Goal: Entertainment & Leisure: Consume media (video, audio)

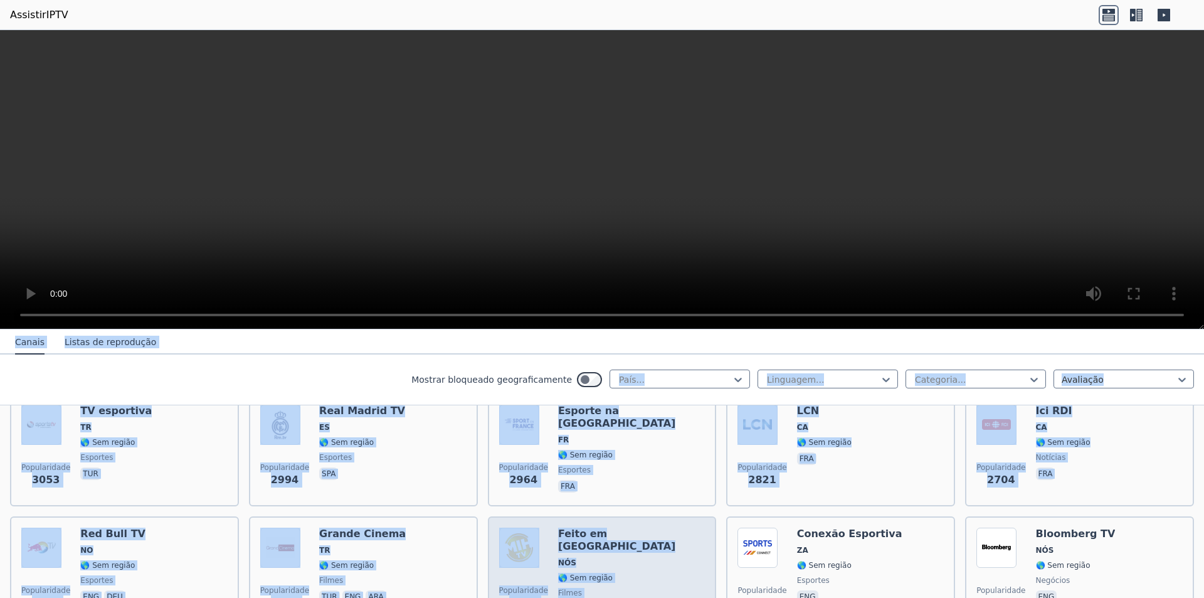
drag, startPoint x: 345, startPoint y: 393, endPoint x: 607, endPoint y: 535, distance: 297.4
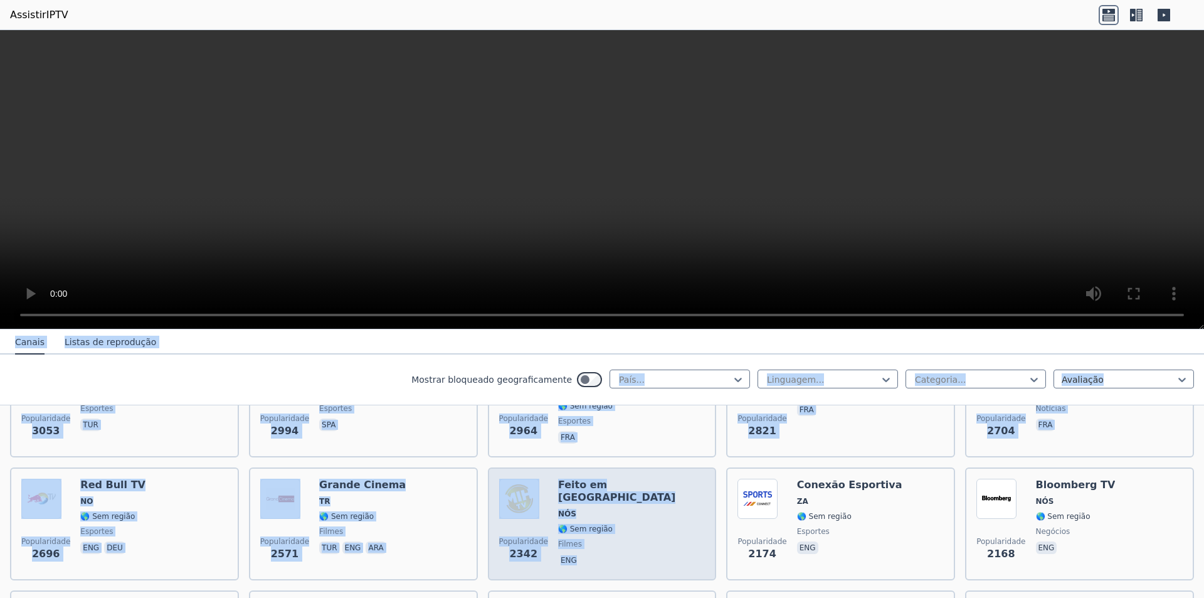
click at [614, 510] on div "Feito em [GEOGRAPHIC_DATA] NÓS 🌎 Sem região filmes eng" at bounding box center [631, 523] width 147 height 90
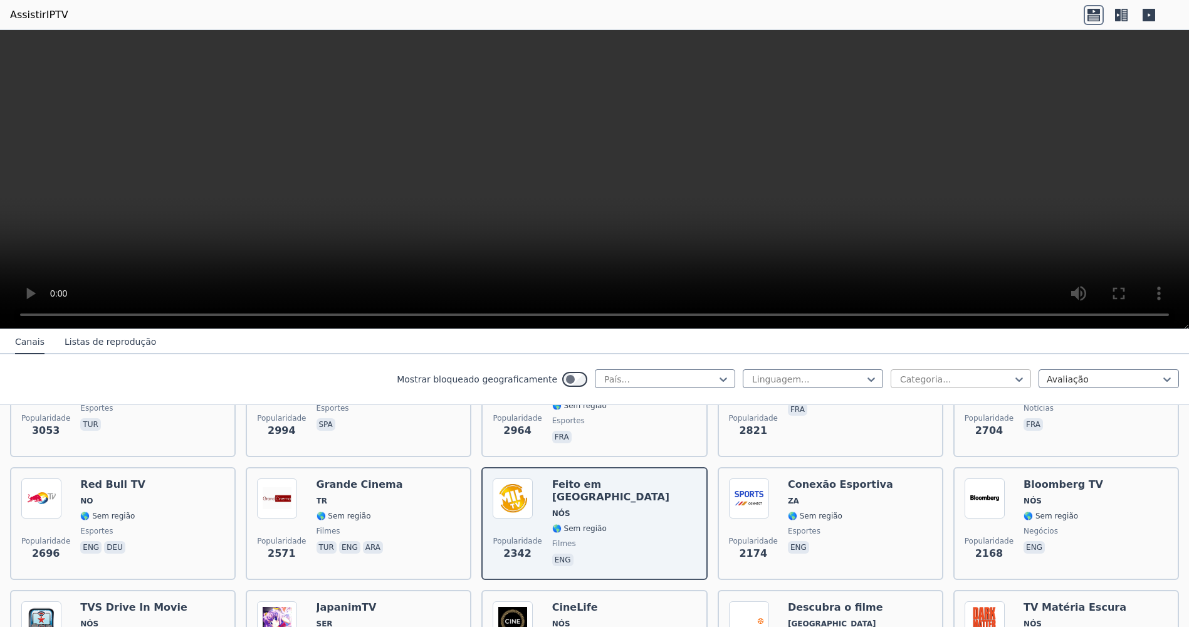
click at [984, 377] on div at bounding box center [956, 379] width 114 height 13
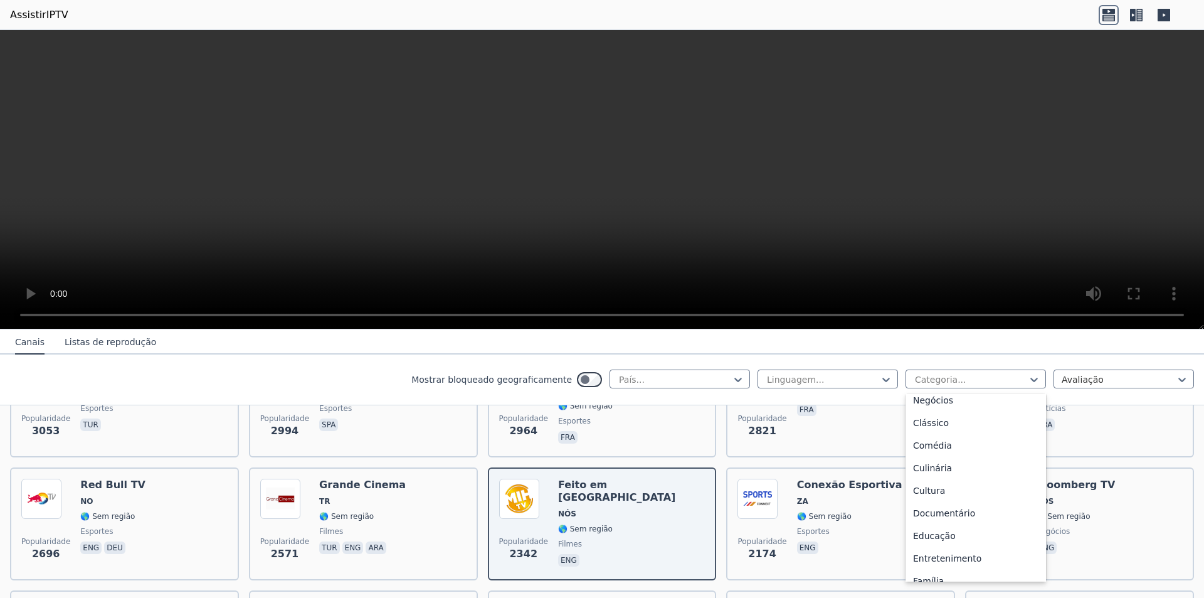
scroll to position [79, 0]
click at [935, 436] on font "Comédia" at bounding box center [932, 441] width 39 height 10
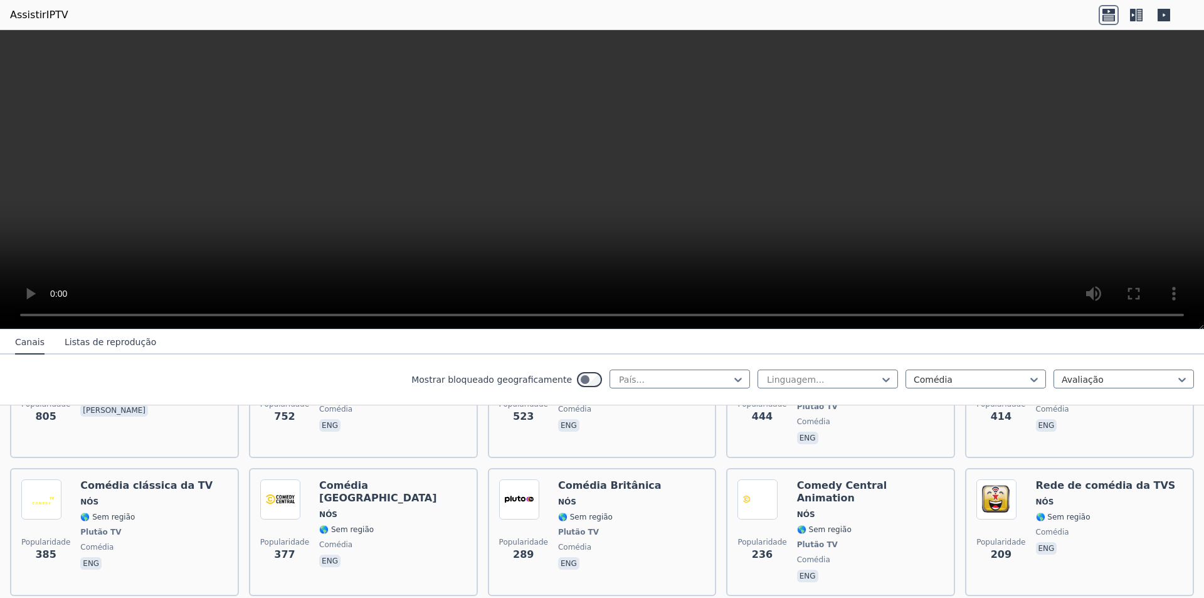
drag, startPoint x: 780, startPoint y: 416, endPoint x: 787, endPoint y: 473, distance: 57.5
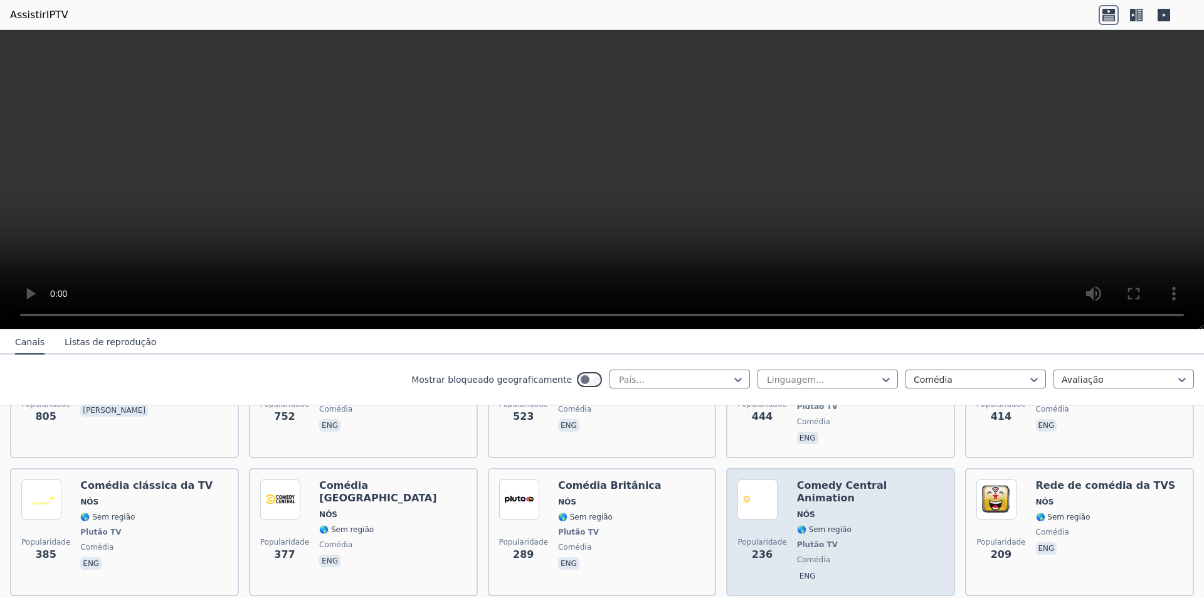
scroll to position [299, 0]
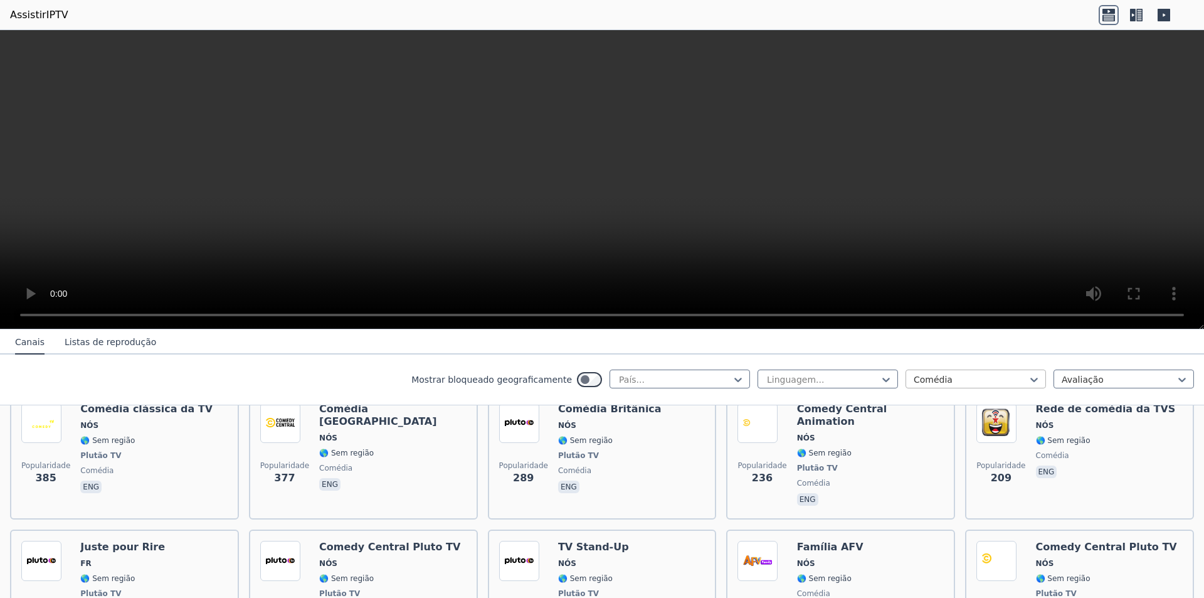
click at [942, 373] on div at bounding box center [971, 379] width 114 height 13
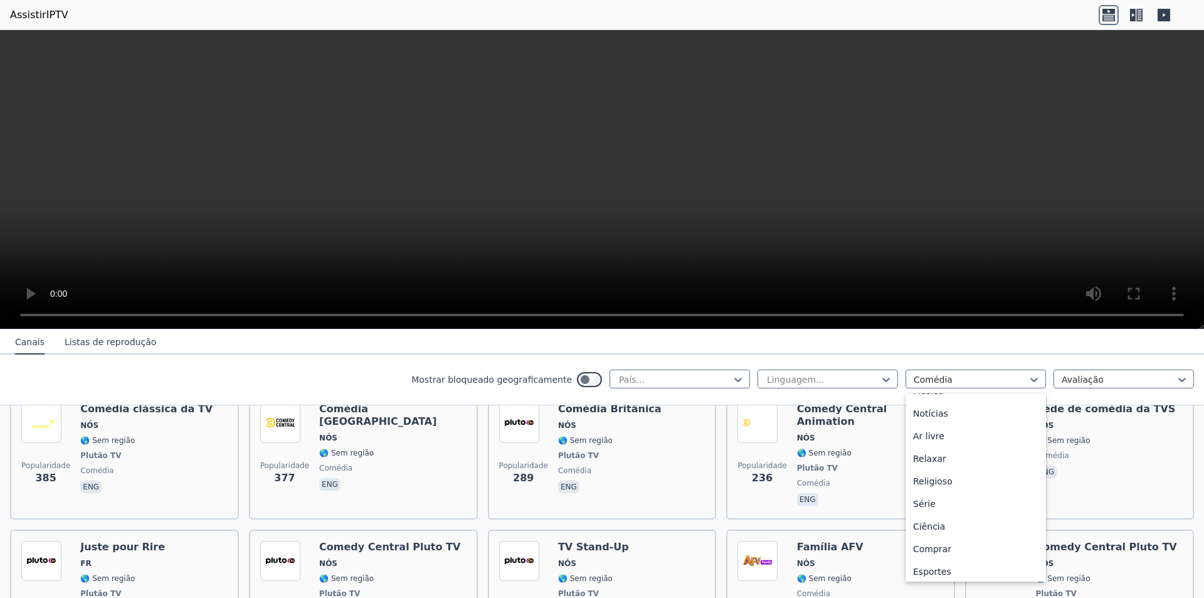
scroll to position [426, 0]
click at [892, 375] on div "Linguagem... 27 resultados disponíveis. Use as teclas para cima e para baixo pa…" at bounding box center [975, 379] width 436 height 20
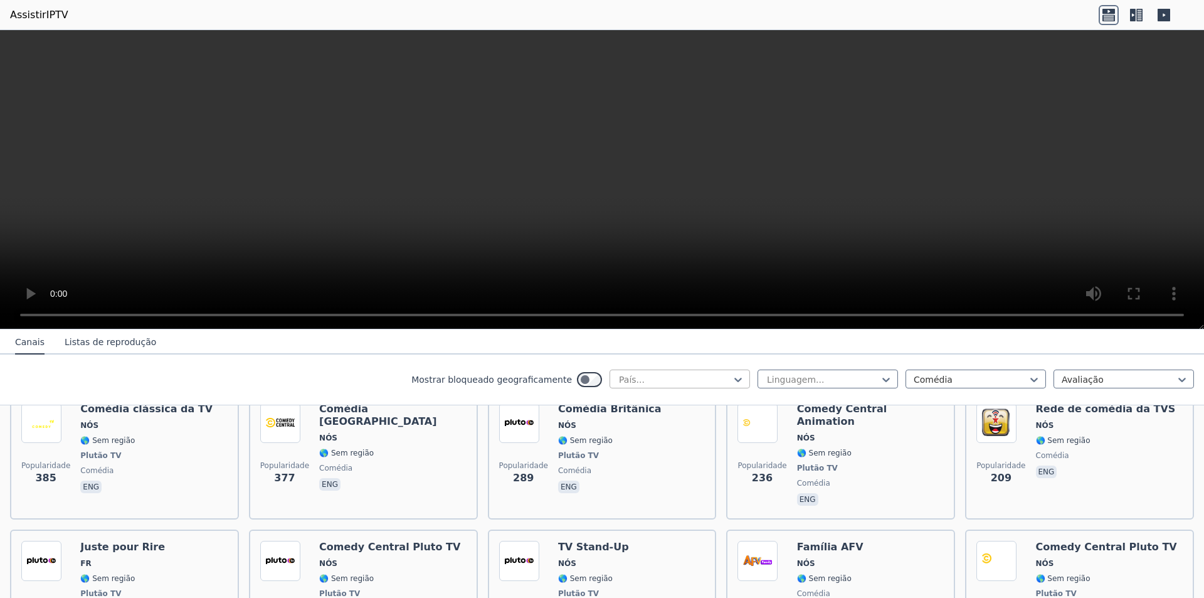
click at [721, 381] on div at bounding box center [675, 379] width 114 height 13
type input "***"
click at [683, 410] on div "[GEOGRAPHIC_DATA]" at bounding box center [679, 407] width 140 height 23
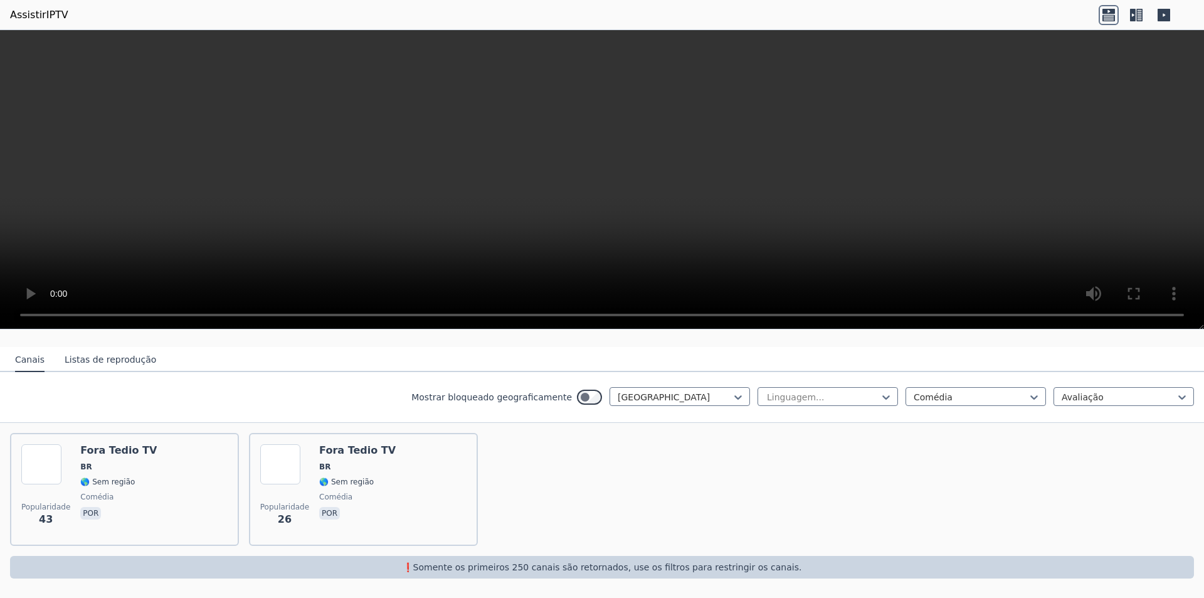
scroll to position [120, 0]
